Goal: Task Accomplishment & Management: Complete application form

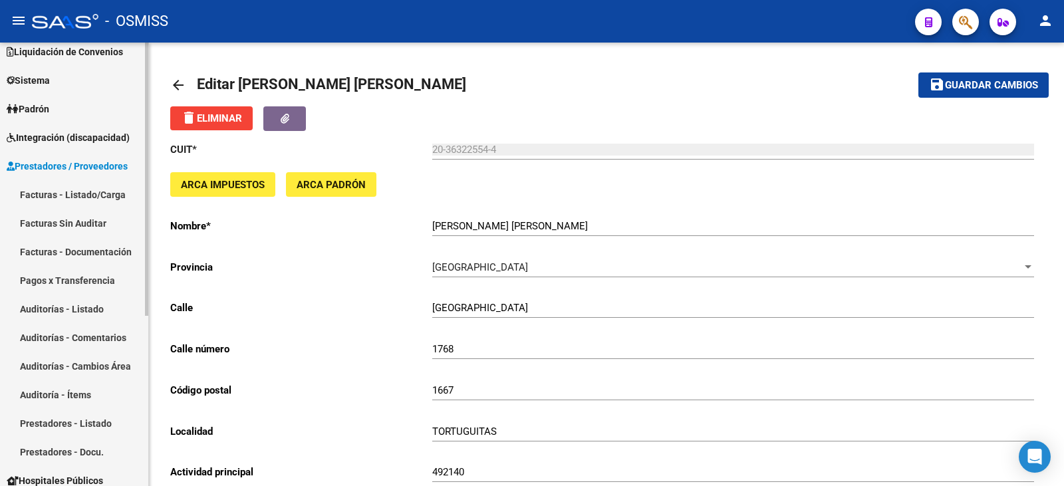
scroll to position [133, 0]
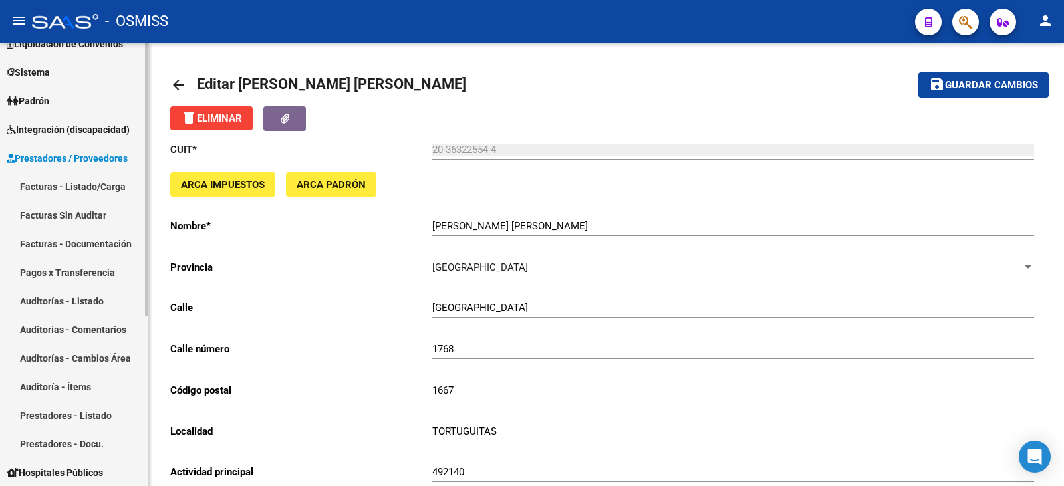
click at [67, 188] on link "Facturas - Listado/Carga" at bounding box center [74, 186] width 148 height 29
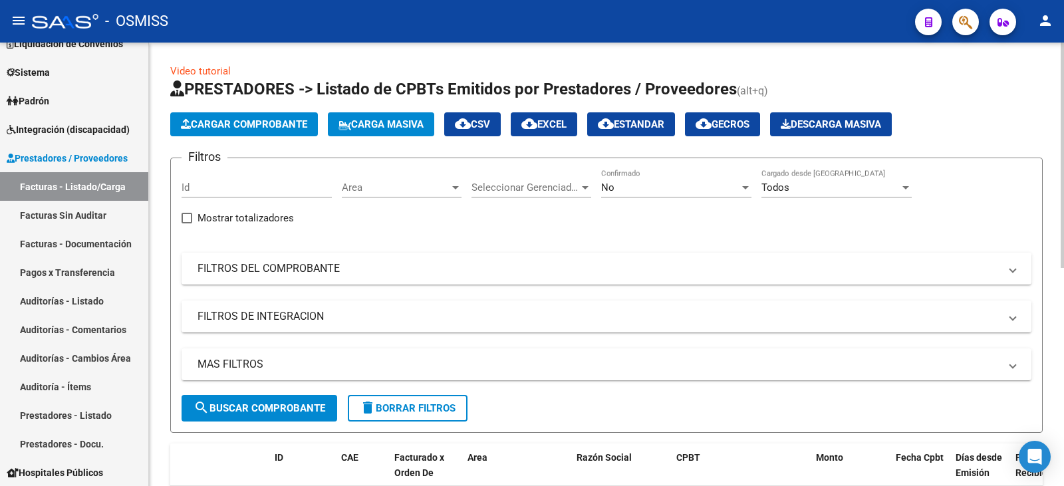
click at [662, 190] on div "No" at bounding box center [670, 188] width 138 height 12
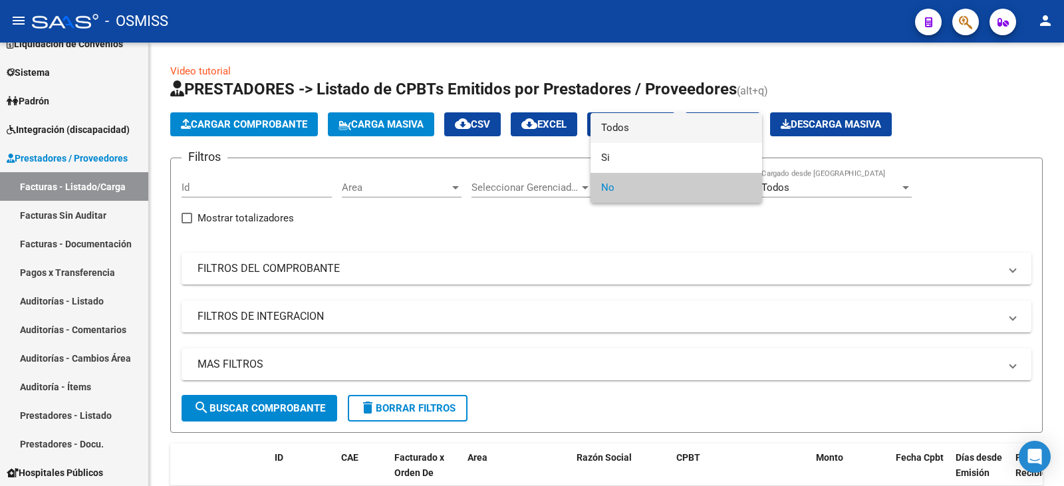
click at [649, 130] on span "Todos" at bounding box center [676, 128] width 150 height 30
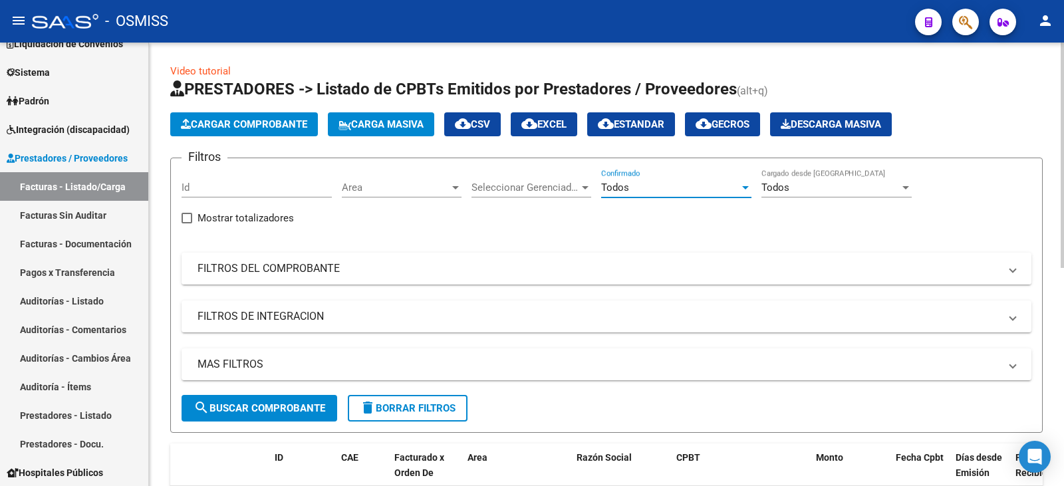
click at [416, 273] on mat-panel-title "FILTROS DEL COMPROBANTE" at bounding box center [599, 268] width 802 height 15
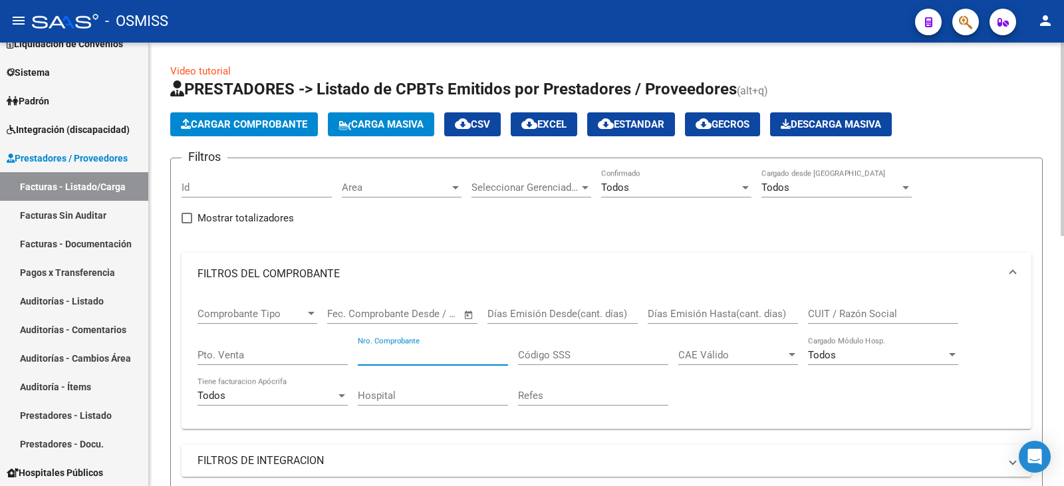
click at [428, 356] on input "Nro. Comprobante" at bounding box center [433, 355] width 150 height 12
type input "223"
click at [847, 311] on input "CUIT / Razón Social" at bounding box center [883, 314] width 150 height 12
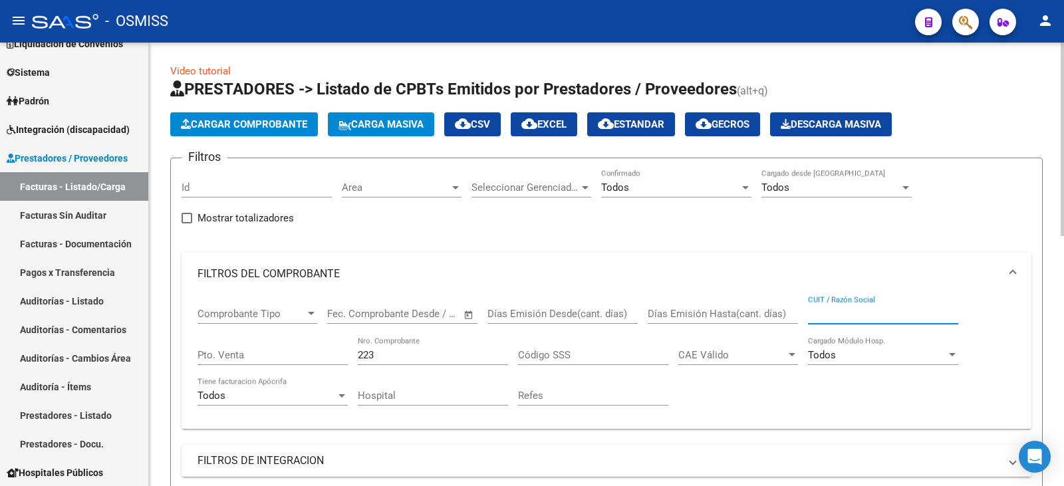
paste input "[PERSON_NAME]"
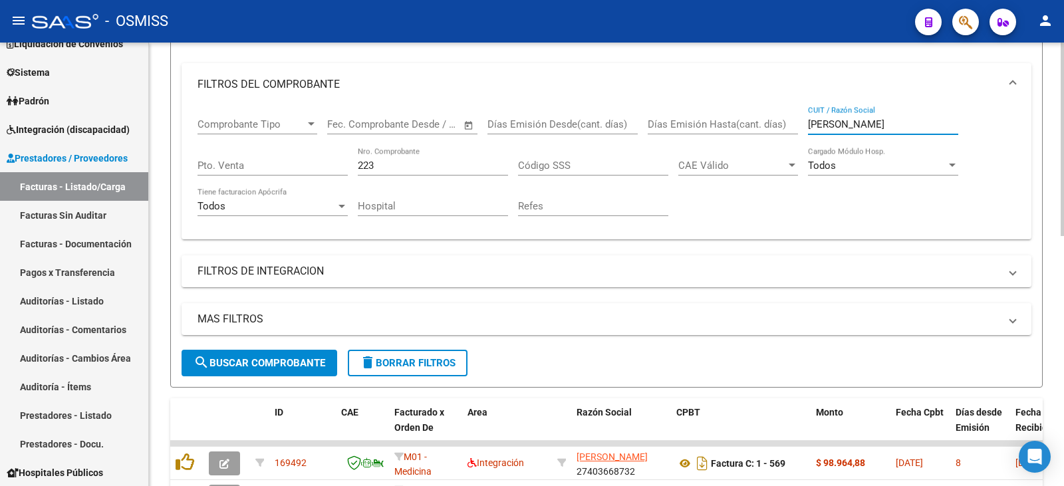
scroll to position [200, 0]
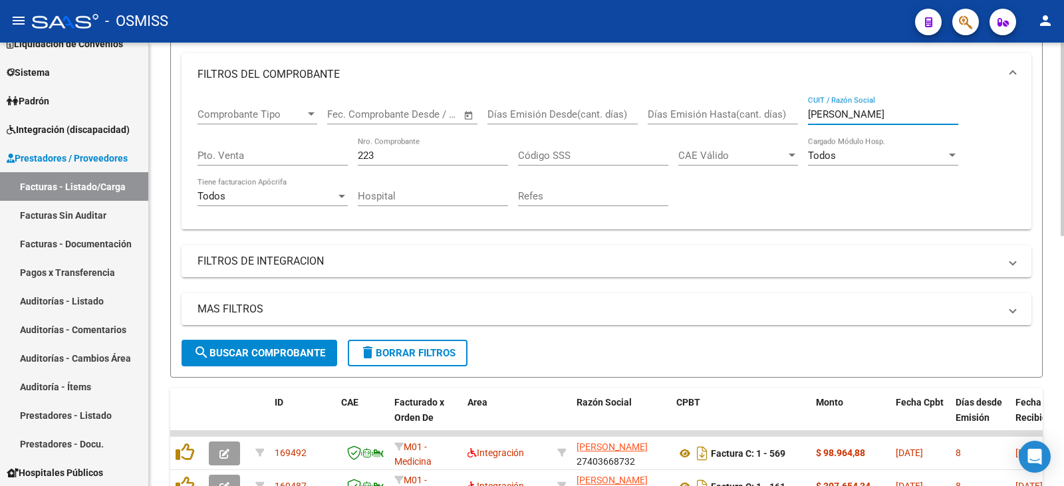
type input "[PERSON_NAME]"
click at [244, 350] on span "search Buscar Comprobante" at bounding box center [260, 353] width 132 height 12
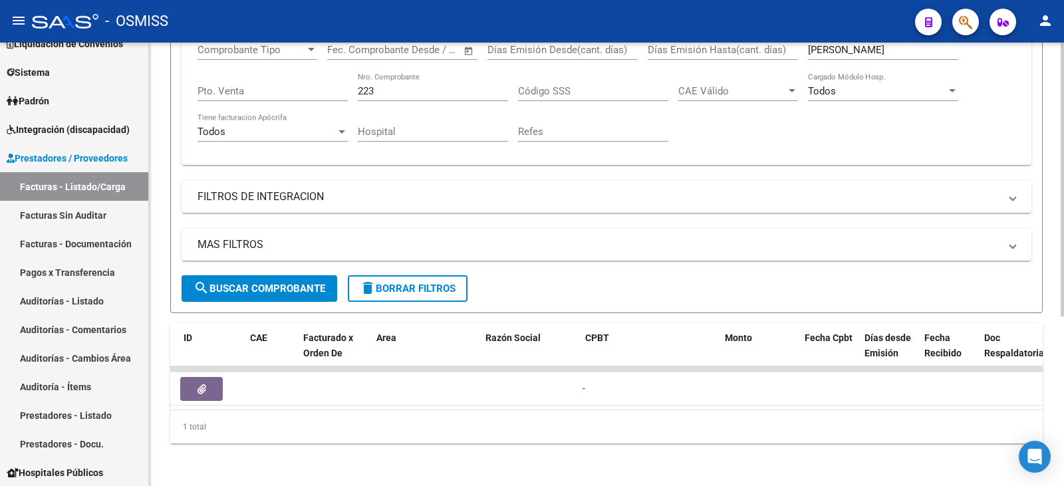
scroll to position [0, 0]
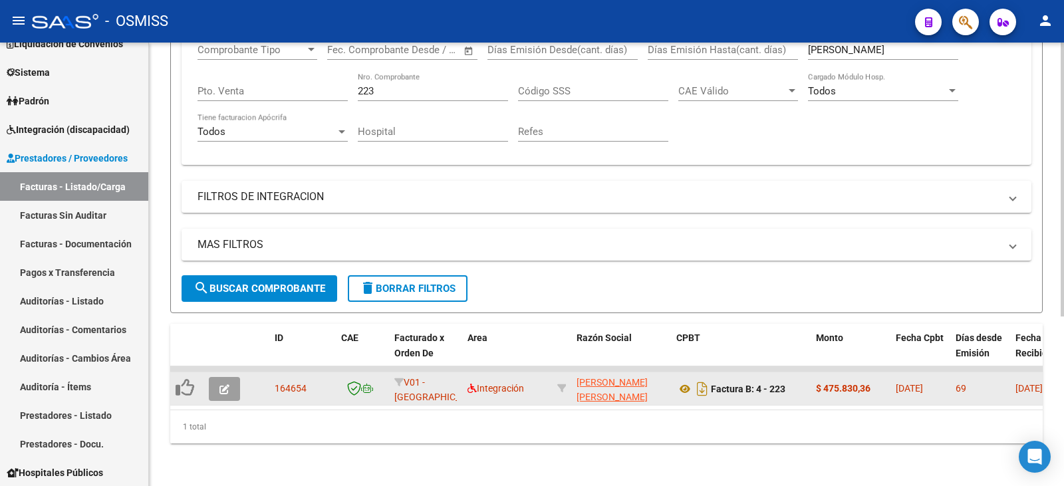
click at [210, 378] on button "button" at bounding box center [224, 389] width 31 height 24
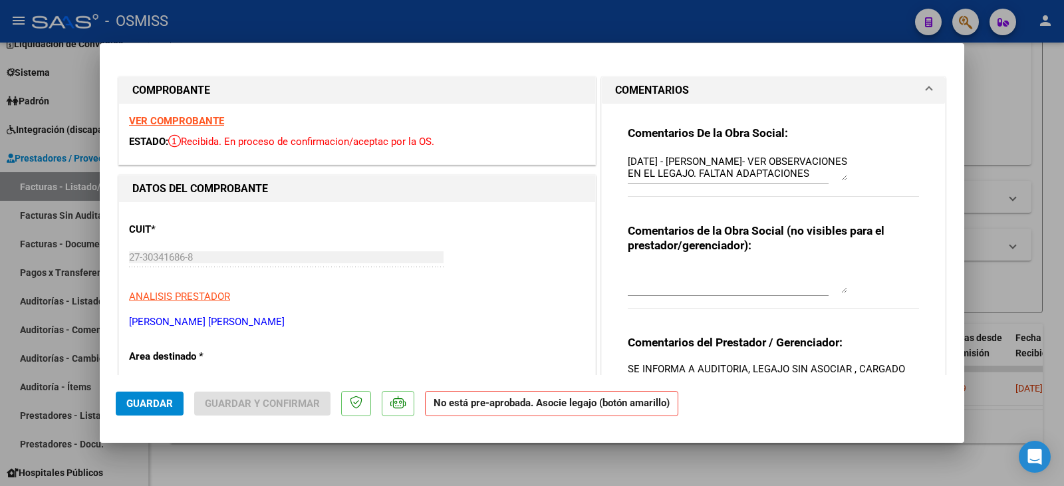
click at [269, 472] on div at bounding box center [532, 243] width 1064 height 486
type input "$ 0,00"
